Goal: Task Accomplishment & Management: Use online tool/utility

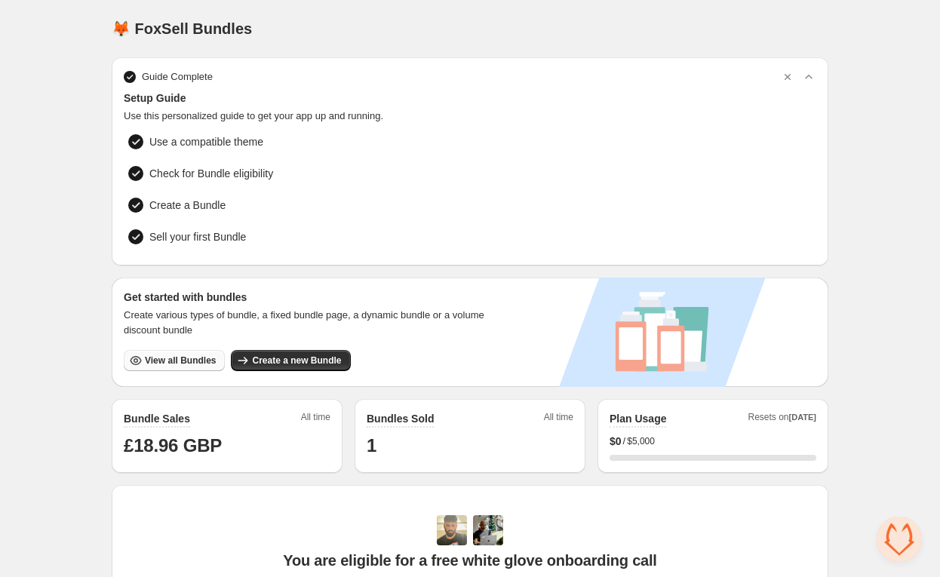
click at [183, 355] on span "View all Bundles" at bounding box center [180, 361] width 71 height 12
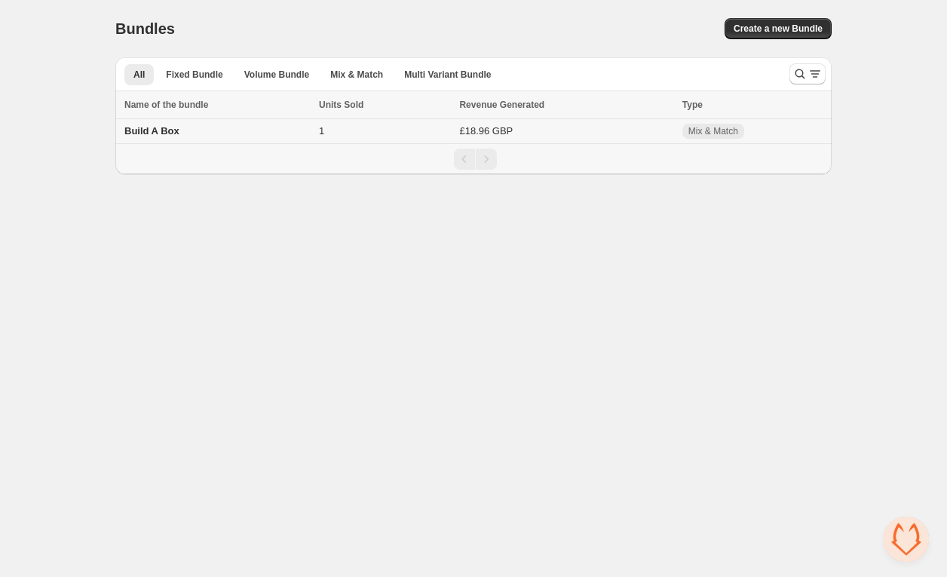
click at [143, 134] on span "Build A Box" at bounding box center [151, 130] width 55 height 11
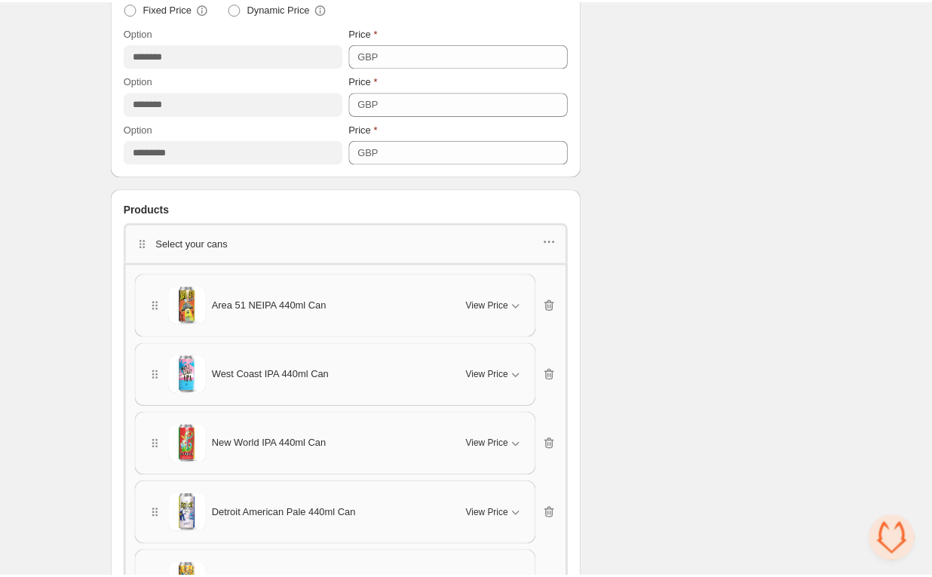
scroll to position [743, 0]
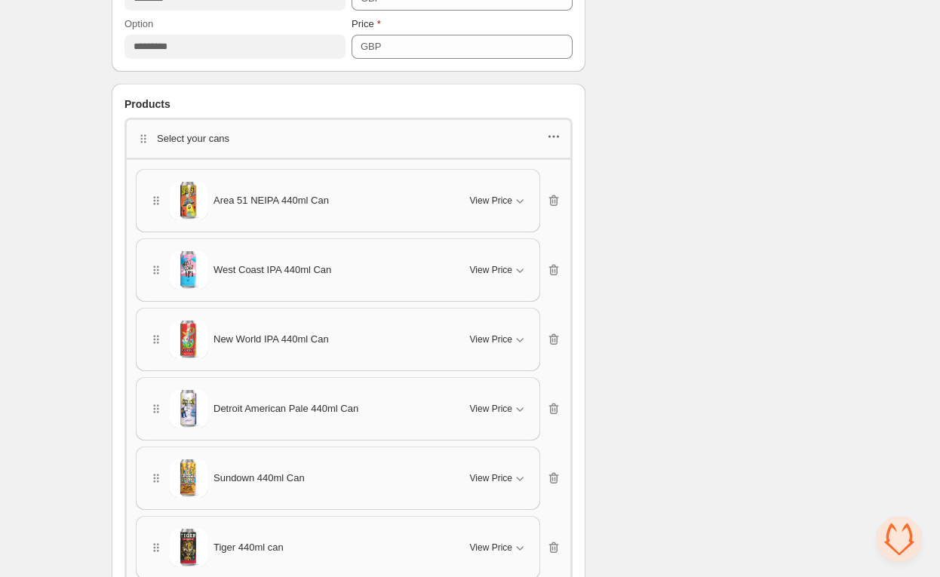
click at [559, 132] on icon "button" at bounding box center [553, 136] width 15 height 15
click at [555, 187] on span "Edit products" at bounding box center [563, 188] width 81 height 15
